Goal: Information Seeking & Learning: Learn about a topic

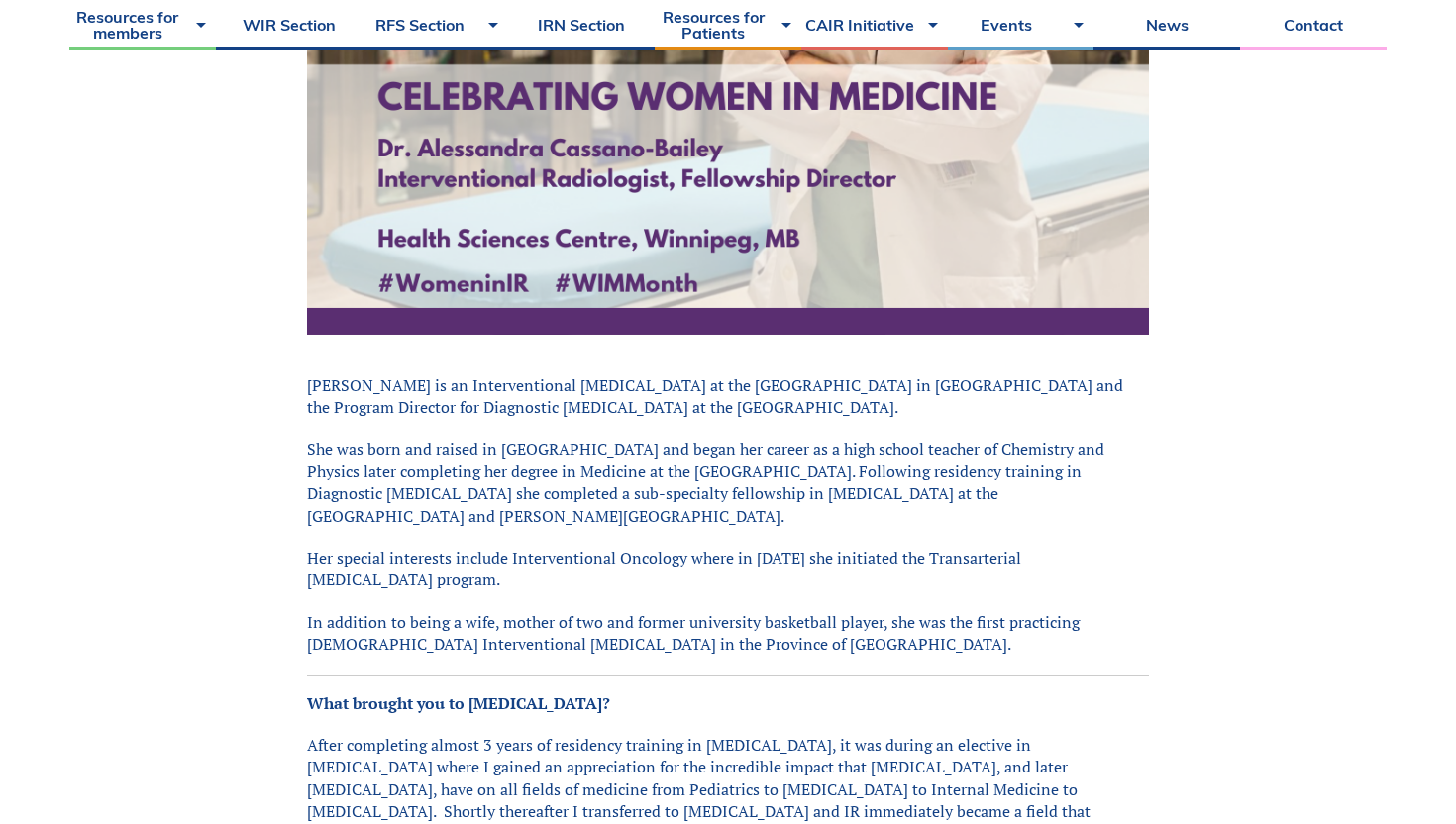
scroll to position [785, 0]
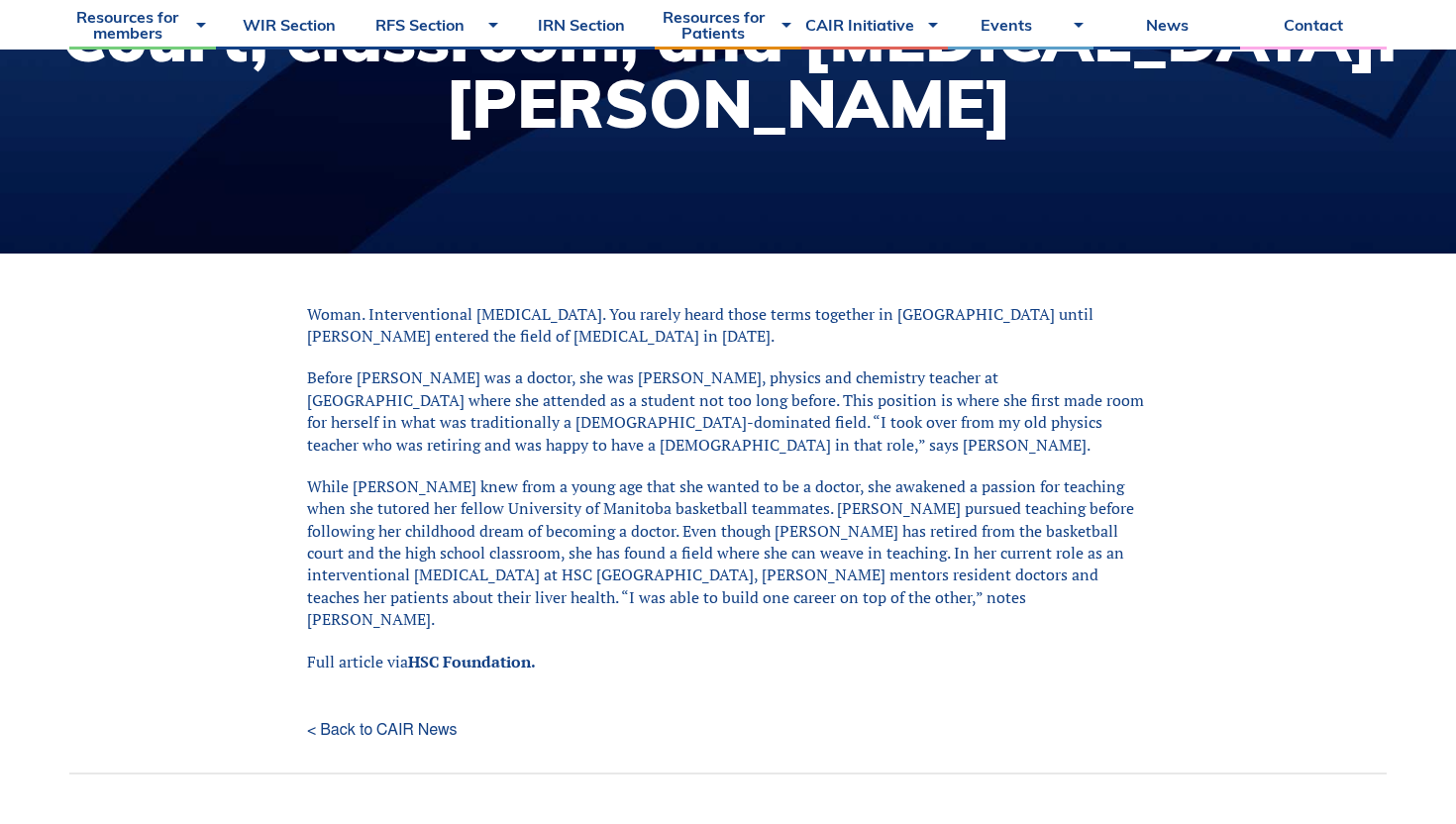
scroll to position [220, 0]
